Goal: Complete application form

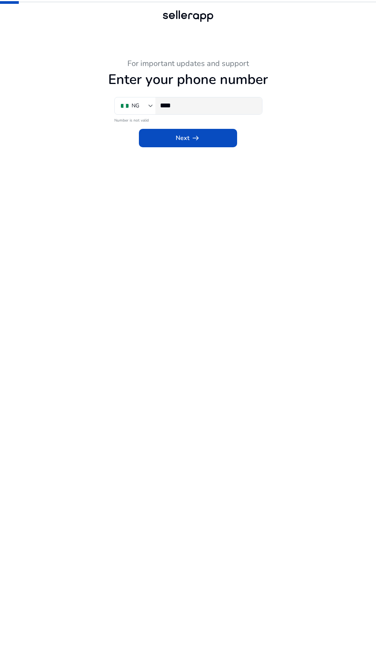
click at [217, 106] on input "****" at bounding box center [208, 105] width 96 height 8
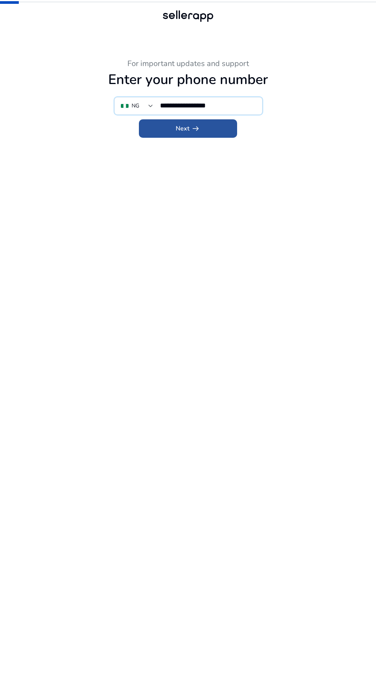
type input "**********"
click at [192, 132] on span "arrow_right_alt" at bounding box center [195, 128] width 9 height 9
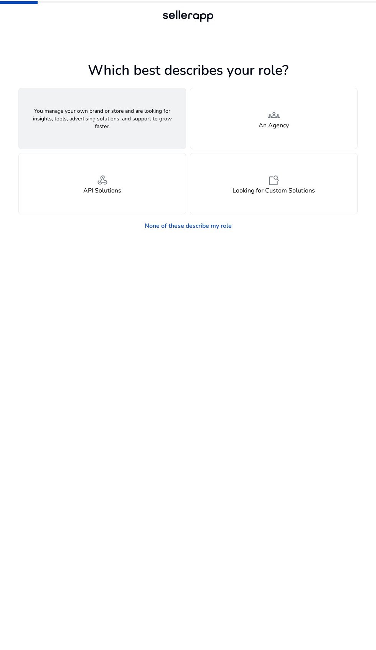
click at [63, 110] on div "person A Seller" at bounding box center [102, 118] width 167 height 61
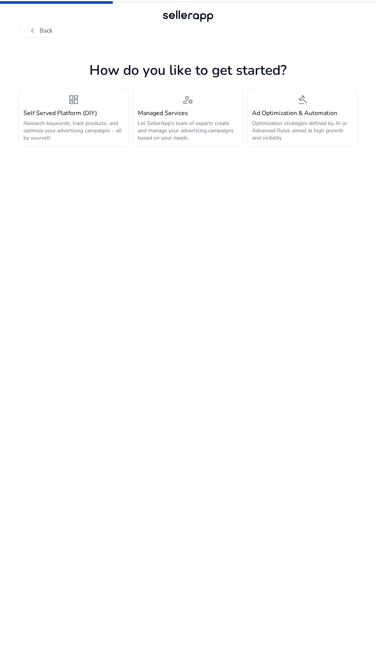
scroll to position [6, 0]
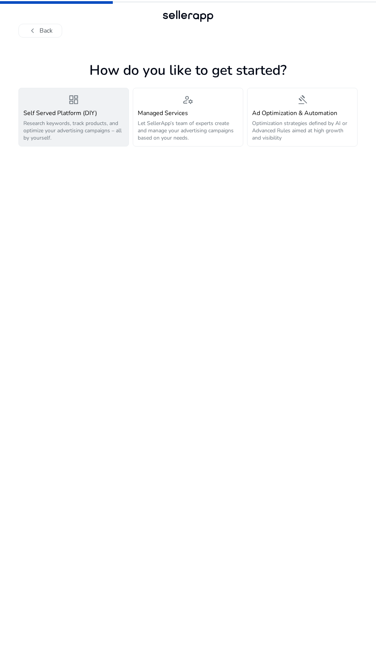
click at [54, 124] on p "Research keywords, track products, and optimize your advertising campaigns – al…" at bounding box center [73, 131] width 101 height 22
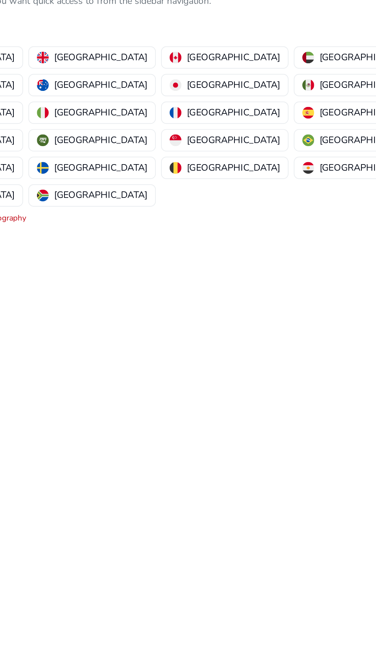
scroll to position [0, 0]
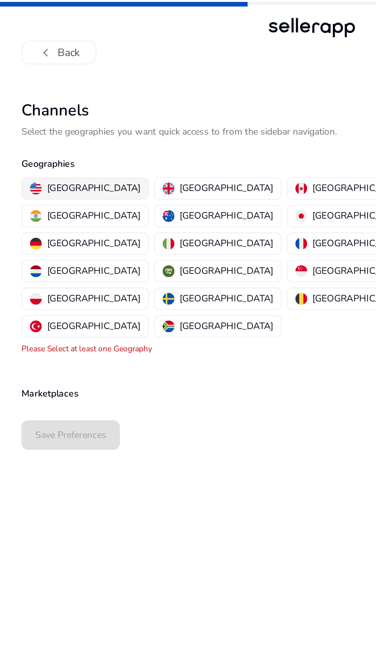
click at [33, 105] on button "[GEOGRAPHIC_DATA]" at bounding box center [56, 110] width 74 height 12
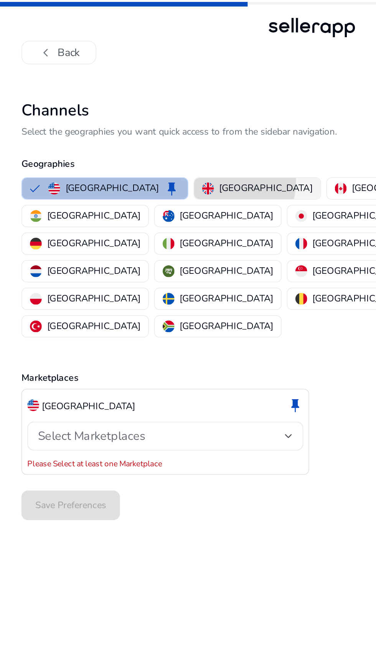
click at [119, 105] on button "[GEOGRAPHIC_DATA]" at bounding box center [156, 110] width 74 height 12
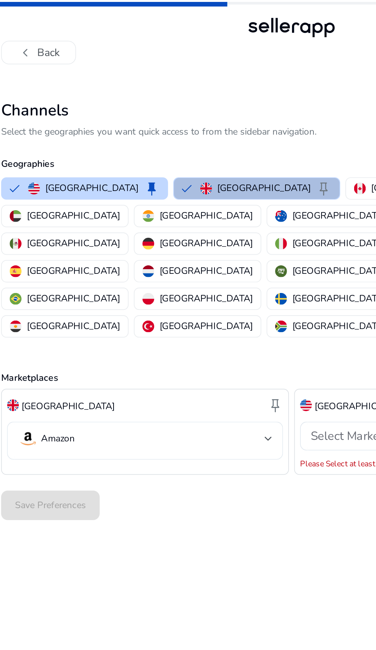
click at [157, 250] on mat-select-trigger "Amazon" at bounding box center [100, 256] width 144 height 12
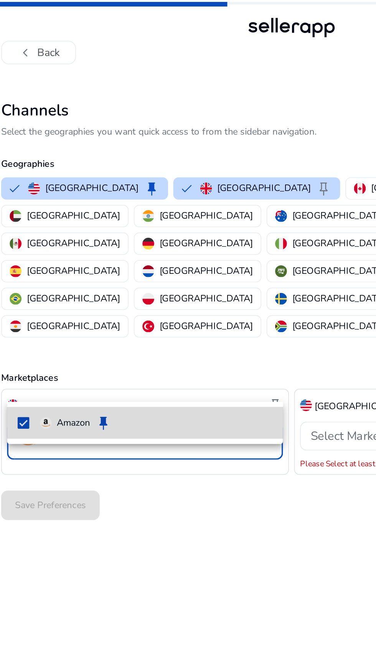
click at [115, 244] on span "Amazon keep" at bounding box center [109, 246] width 136 height 9
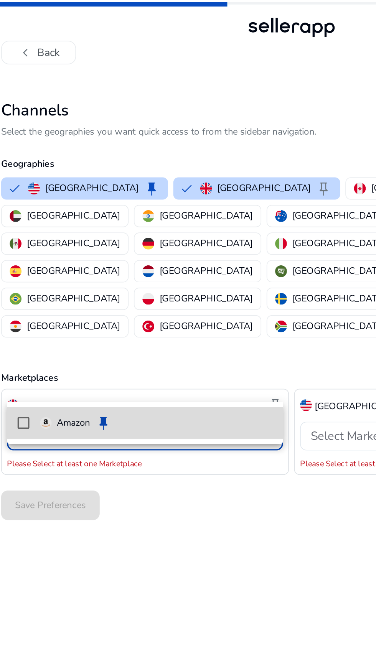
click at [132, 242] on span "Amazon keep" at bounding box center [109, 246] width 136 height 9
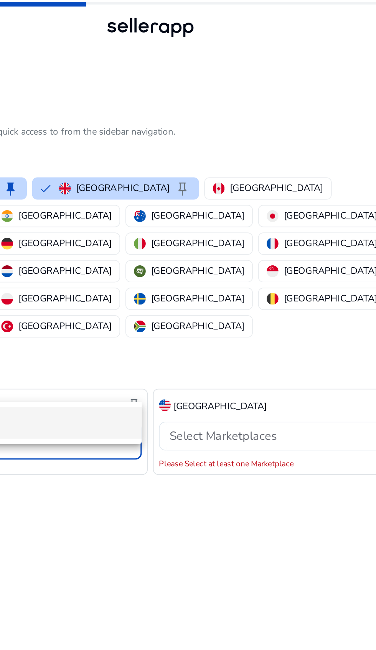
click at [266, 226] on div at bounding box center [188, 325] width 376 height 650
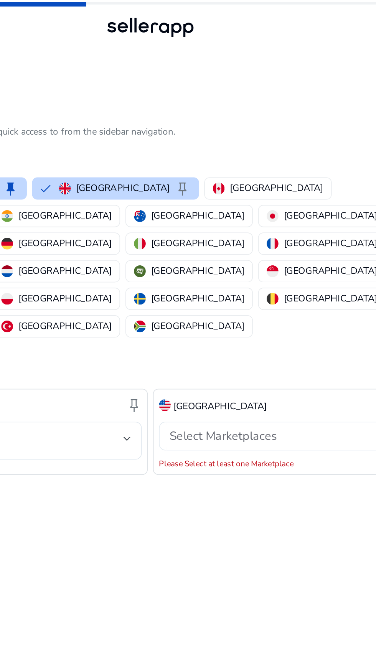
click at [282, 251] on div "Select Marketplaces" at bounding box center [271, 255] width 144 height 8
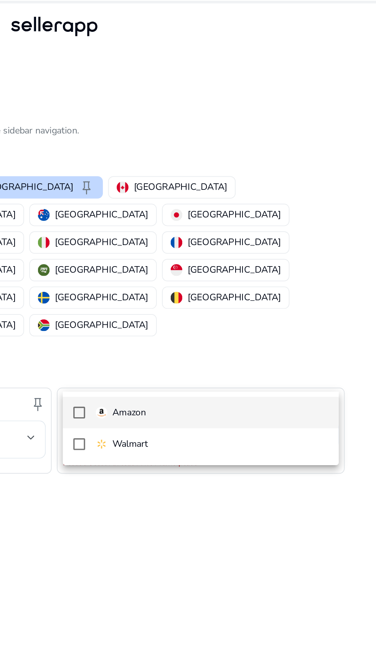
click at [265, 247] on mat-option "Amazon" at bounding box center [274, 242] width 162 height 18
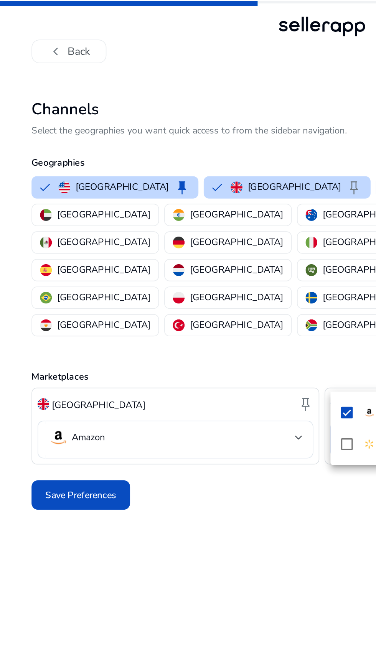
click at [69, 255] on div at bounding box center [188, 325] width 376 height 650
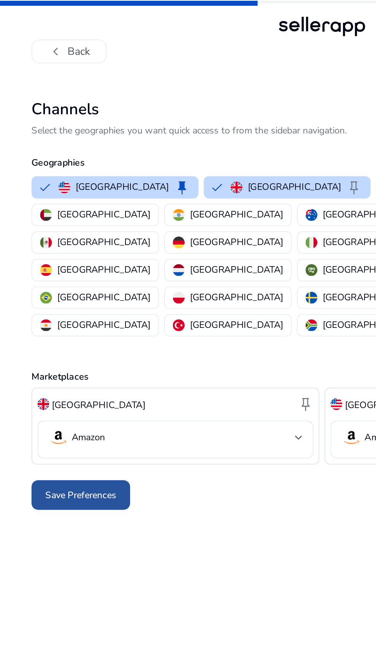
click at [54, 281] on span at bounding box center [47, 290] width 58 height 18
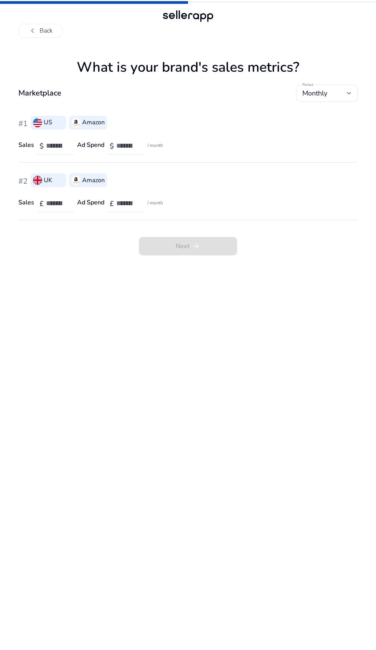
click at [219, 237] on span "Next arrow_right_alt" at bounding box center [188, 246] width 98 height 18
click at [213, 244] on span "Next arrow_right_alt" at bounding box center [188, 246] width 98 height 18
click at [211, 245] on span "Next arrow_right_alt" at bounding box center [188, 246] width 98 height 18
click at [205, 251] on span "Next arrow_right_alt" at bounding box center [188, 246] width 98 height 18
click at [46, 30] on button "chevron_left Back" at bounding box center [40, 31] width 44 height 14
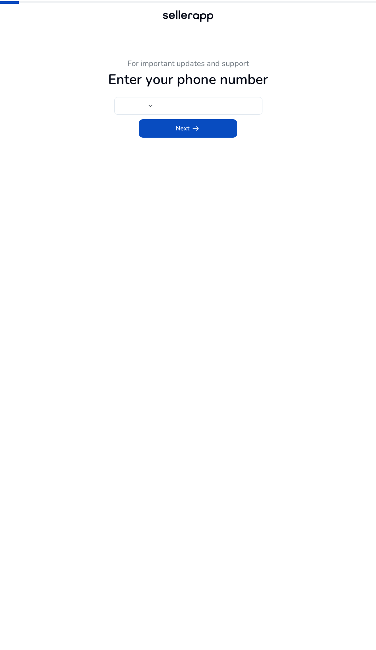
type input "****"
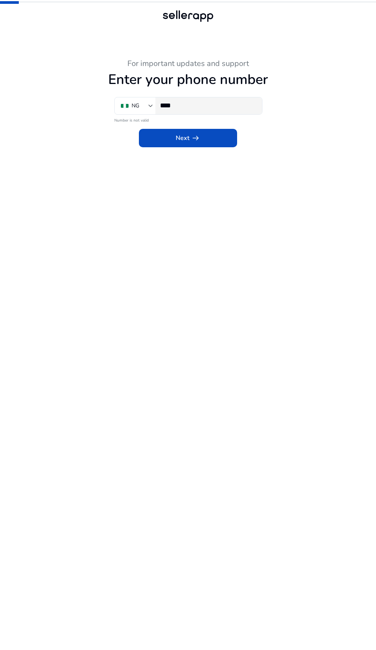
click at [221, 106] on input "****" at bounding box center [208, 105] width 96 height 8
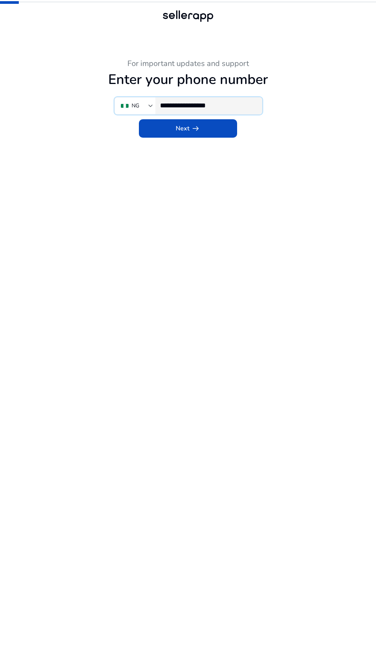
type input "**********"
click at [222, 129] on span at bounding box center [188, 128] width 98 height 18
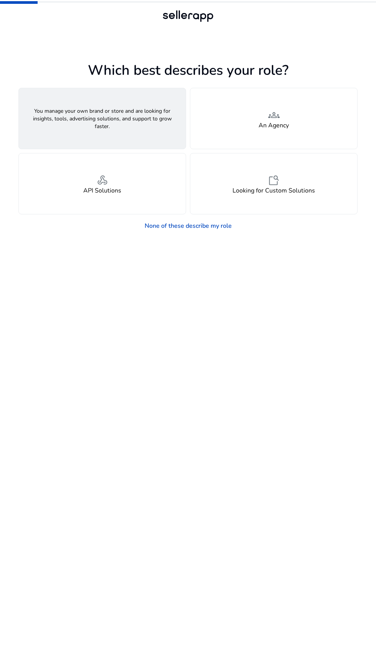
click at [51, 103] on div "person A Seller" at bounding box center [102, 118] width 167 height 61
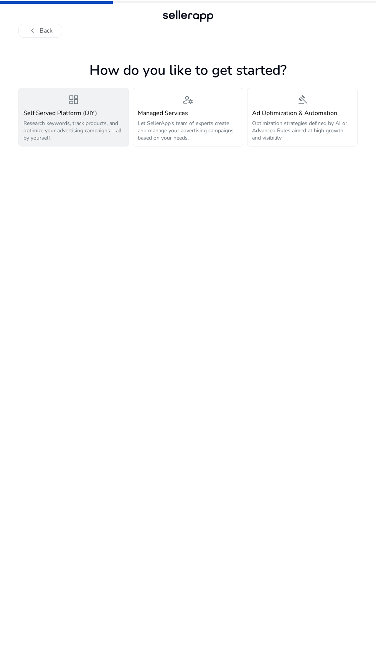
click at [23, 136] on p "Research keywords, track products, and optimize your advertising campaigns – al…" at bounding box center [73, 131] width 101 height 22
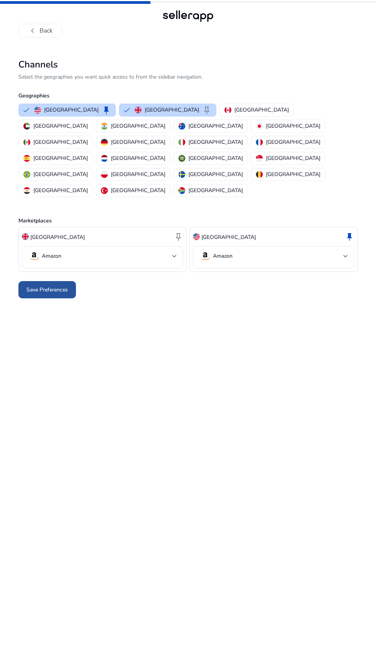
click at [30, 286] on span "Save Preferences" at bounding box center [46, 290] width 41 height 8
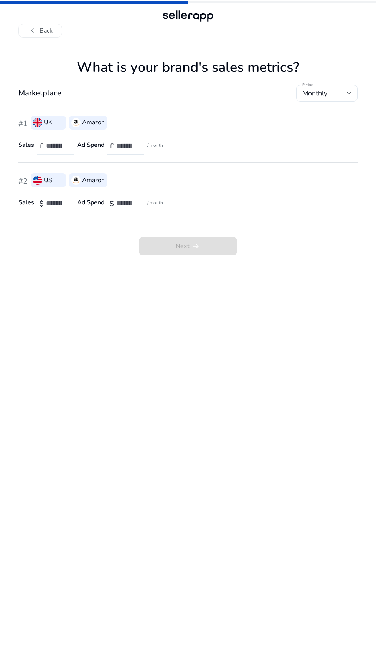
click at [68, 148] on div at bounding box center [68, 148] width 0 height 0
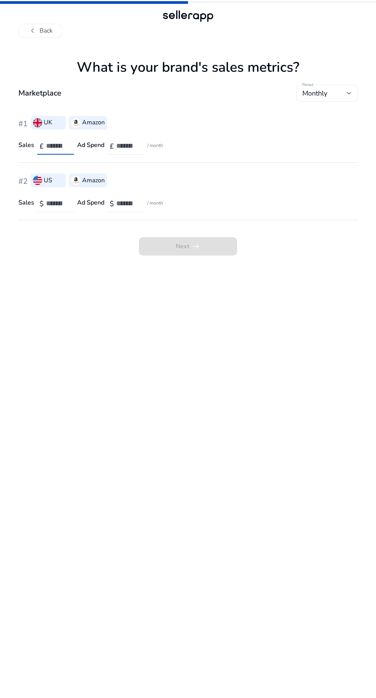
click at [315, 89] on span "Monthly" at bounding box center [314, 93] width 25 height 9
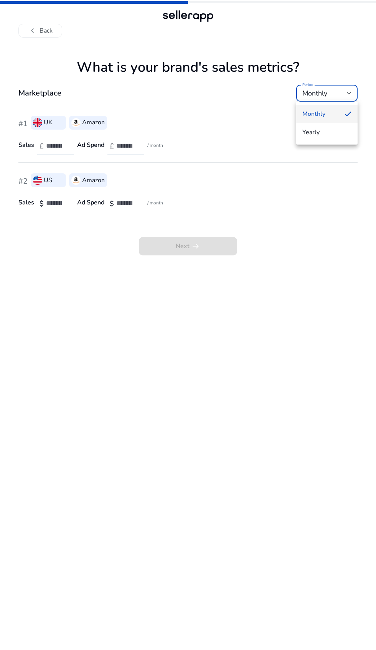
click at [152, 439] on div at bounding box center [188, 325] width 376 height 650
click at [51, 149] on input "number" at bounding box center [57, 146] width 22 height 8
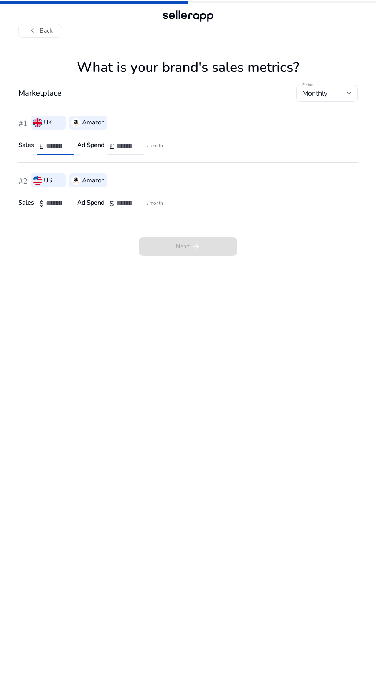
type input "*"
click at [116, 145] on input "number" at bounding box center [127, 146] width 22 height 8
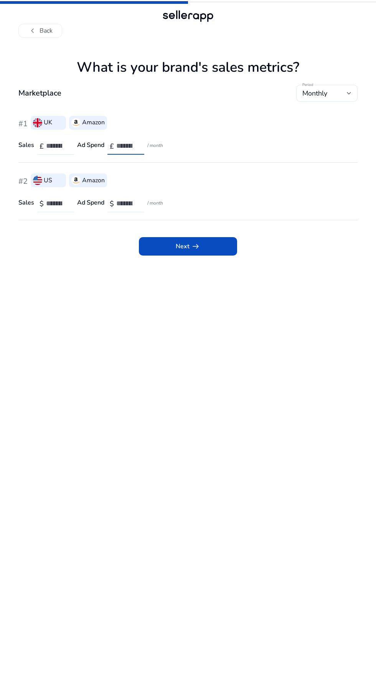
type input "**"
click at [41, 203] on span "$" at bounding box center [42, 203] width 4 height 9
type input "*"
click at [117, 203] on input "number" at bounding box center [127, 203] width 22 height 8
type input "**"
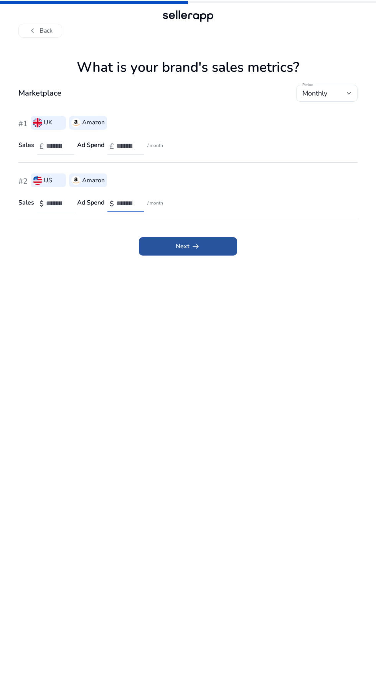
click at [236, 247] on span at bounding box center [188, 246] width 98 height 18
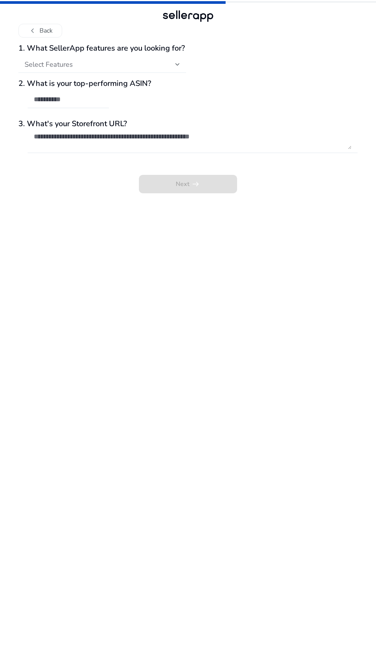
click at [42, 65] on span "Select Features" at bounding box center [49, 64] width 48 height 9
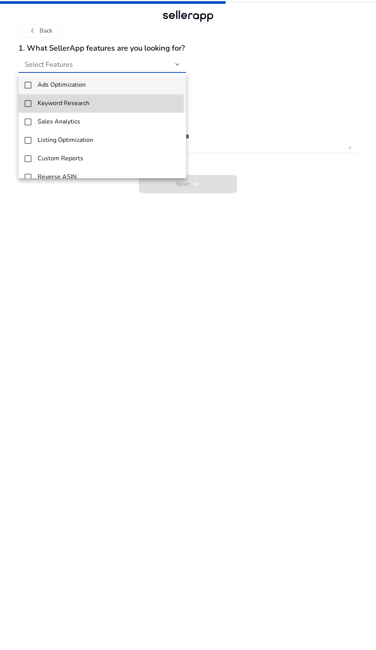
click at [26, 104] on mat-pseudo-checkbox at bounding box center [28, 103] width 7 height 7
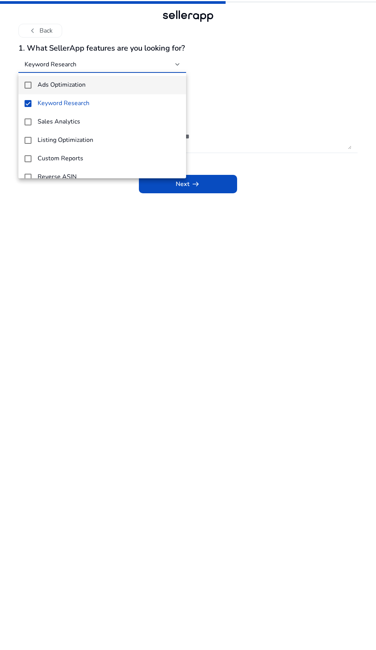
click at [24, 89] on mat-option "Ads Optimization" at bounding box center [102, 85] width 168 height 18
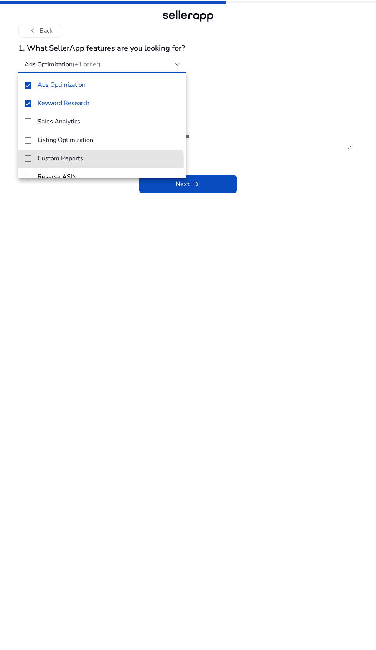
scroll to position [11, 0]
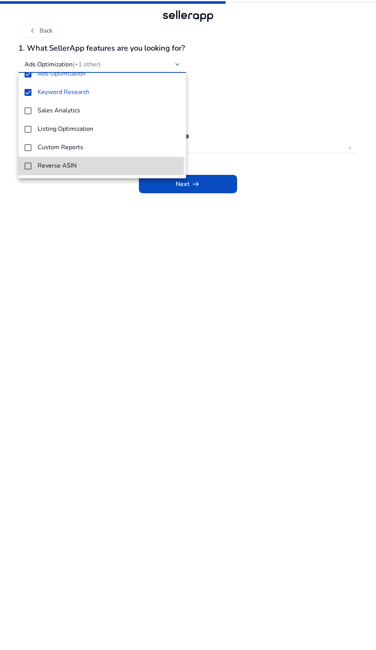
click at [24, 166] on mat-option "Reverse ASIN" at bounding box center [102, 166] width 168 height 18
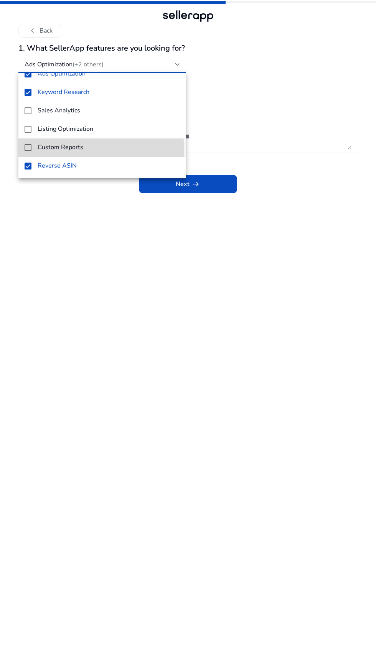
click at [21, 152] on mat-option "Custom Reports" at bounding box center [102, 148] width 168 height 18
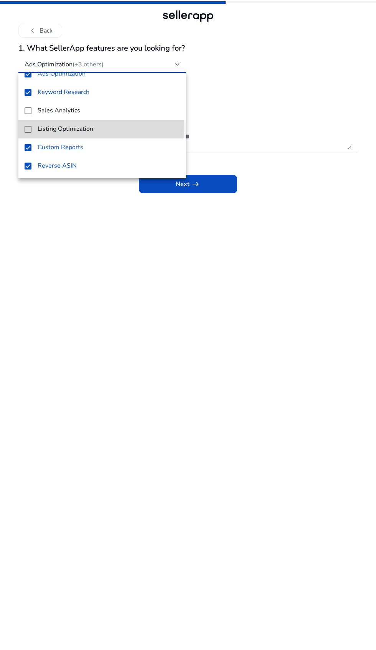
click at [21, 124] on mat-option "Listing Optimization" at bounding box center [102, 129] width 168 height 18
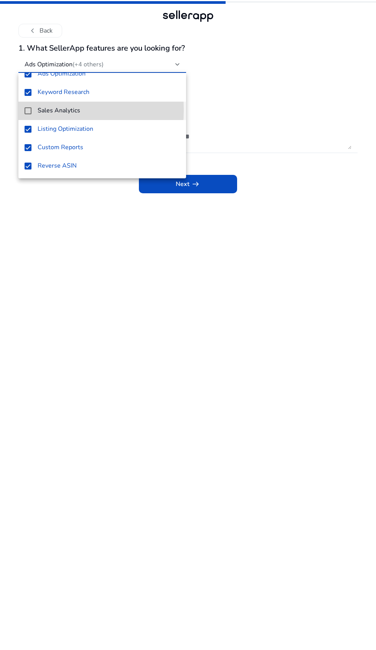
click at [19, 110] on mat-option "Sales Analytics" at bounding box center [102, 111] width 168 height 18
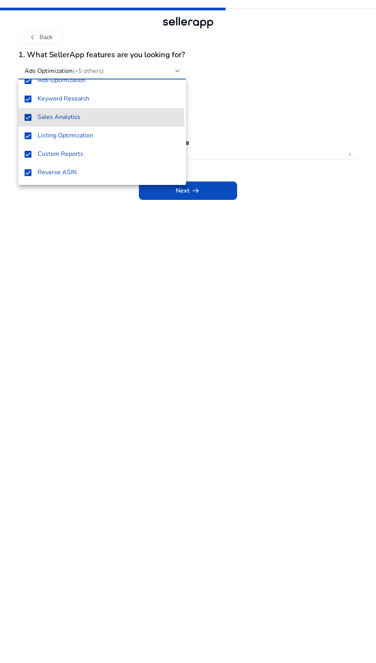
scroll to position [0, 0]
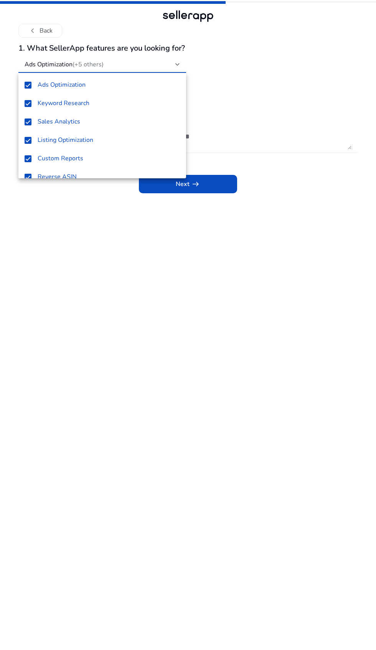
click at [216, 198] on div at bounding box center [188, 325] width 376 height 650
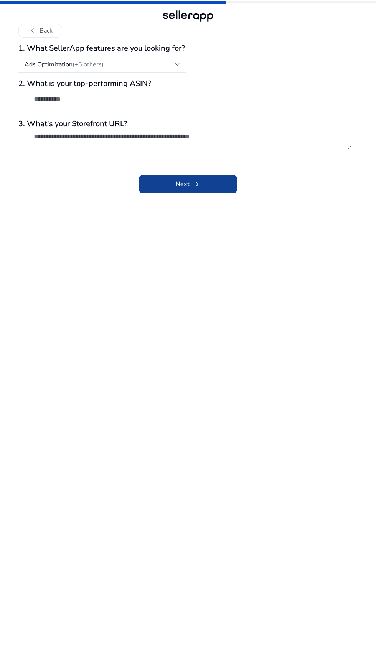
click at [215, 192] on span at bounding box center [188, 184] width 98 height 18
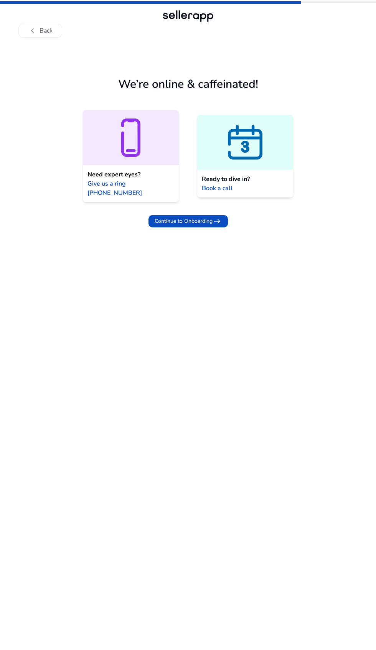
click at [99, 150] on icon at bounding box center [131, 138] width 96 height 46
click at [218, 151] on icon at bounding box center [245, 142] width 96 height 46
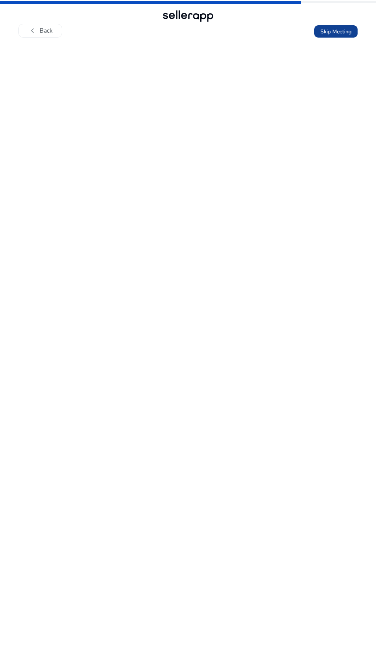
click at [349, 37] on span at bounding box center [335, 31] width 43 height 18
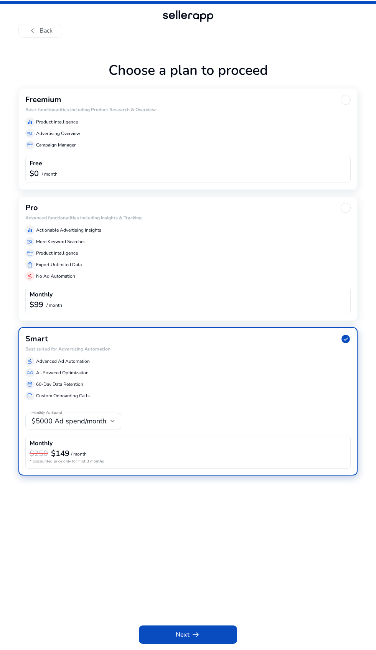
click at [110, 163] on div "Free" at bounding box center [188, 164] width 317 height 9
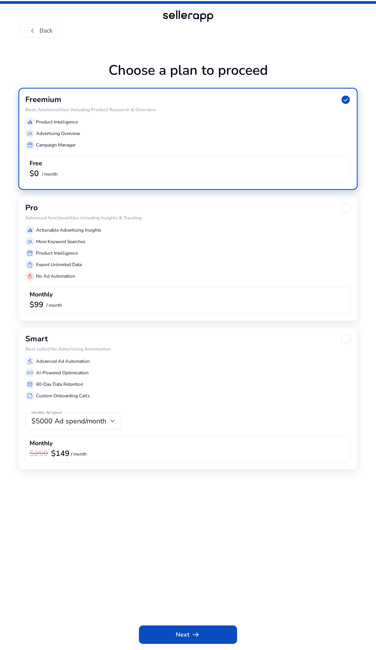
click at [249, 264] on div "ios_share Export Unlimited Data" at bounding box center [187, 264] width 325 height 9
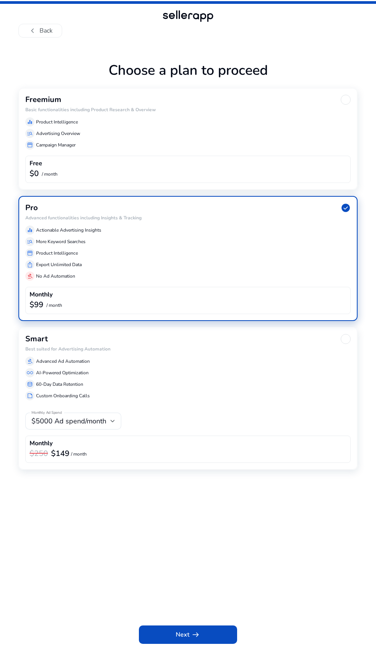
click at [231, 381] on div "database 60-Day Data Retention" at bounding box center [187, 384] width 325 height 9
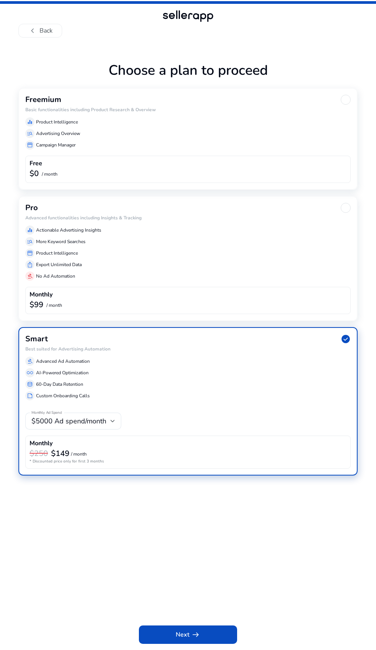
click at [250, 262] on div "ios_share Export Unlimited Data" at bounding box center [187, 264] width 325 height 9
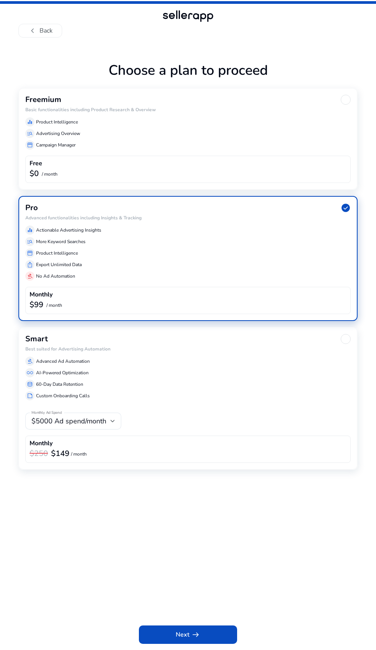
click at [77, 136] on p "Advertising Overview" at bounding box center [58, 133] width 44 height 7
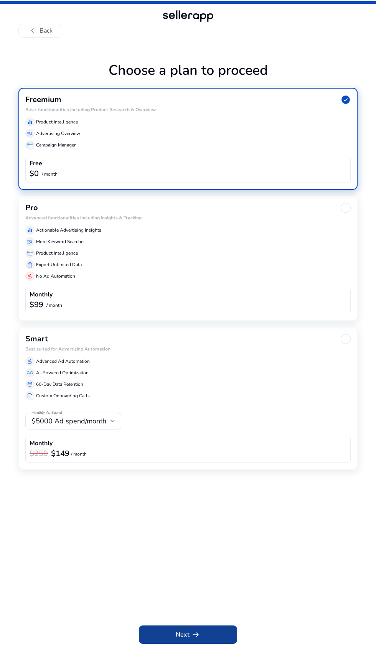
click at [195, 640] on span "arrow_right_alt" at bounding box center [195, 634] width 9 height 9
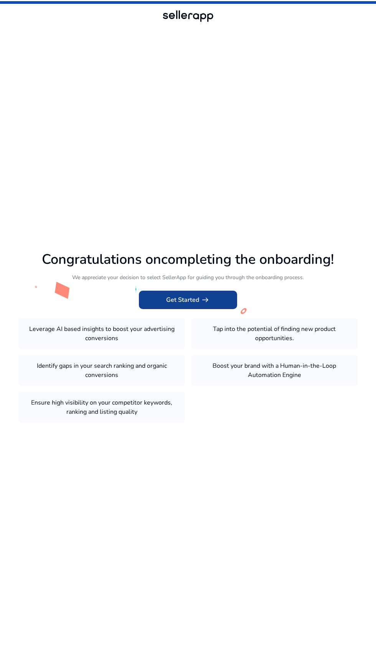
click at [223, 309] on span at bounding box center [188, 300] width 98 height 18
